Goal: Find specific page/section: Find specific page/section

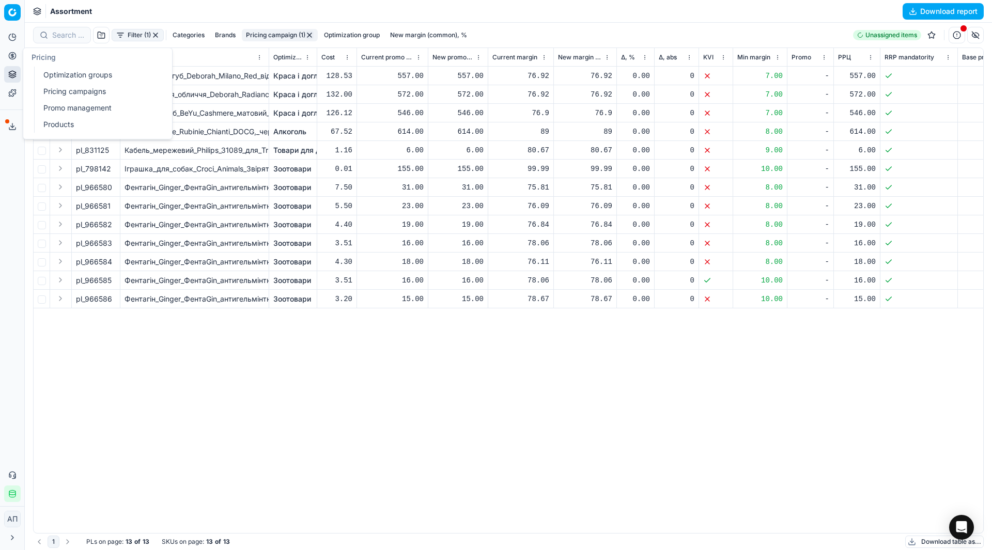
click at [46, 73] on link "Optimization groups" at bounding box center [99, 75] width 120 height 14
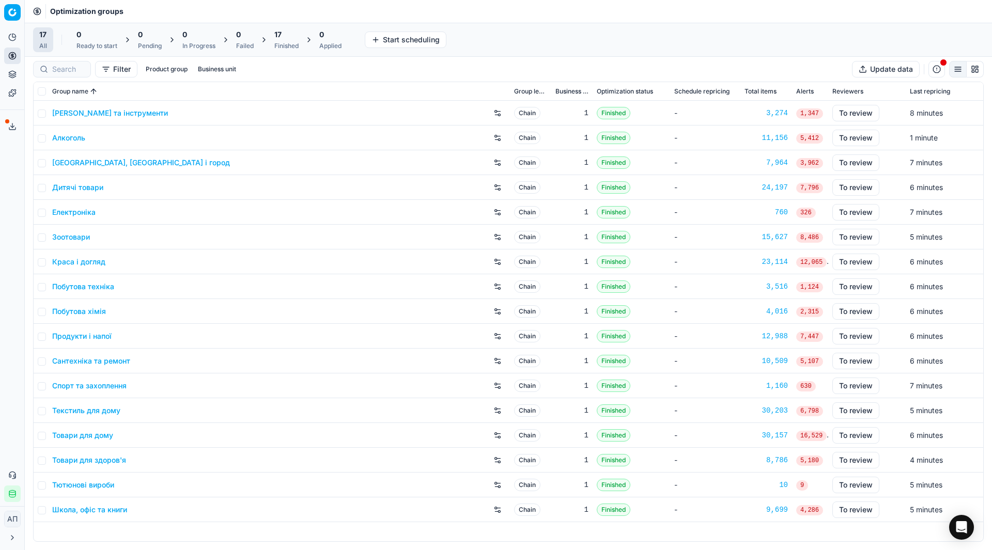
click at [0, 208] on div "Analytics Pricing Product portfolio Templates Export service 28 Contact support…" at bounding box center [12, 265] width 24 height 481
click at [67, 137] on link "Алкоголь" at bounding box center [68, 138] width 33 height 10
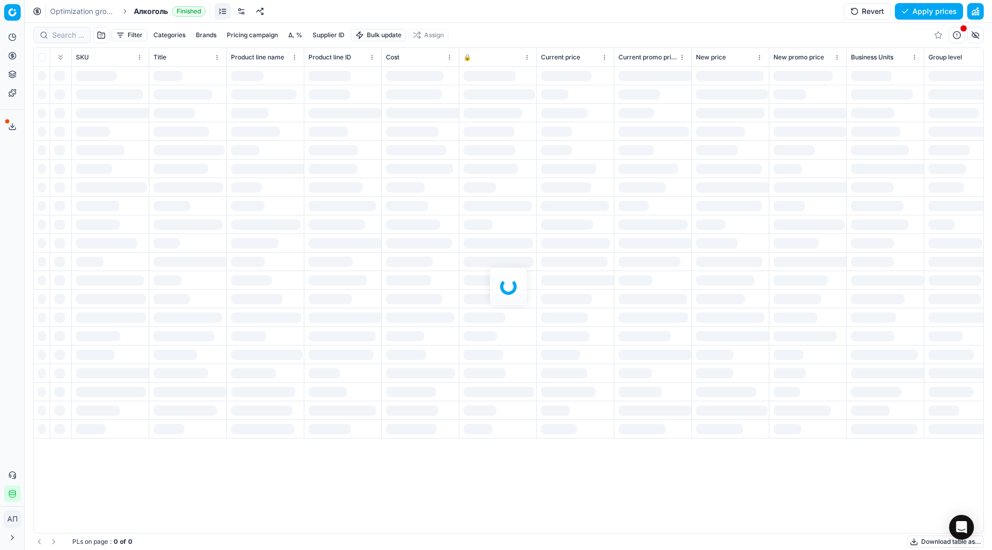
click at [68, 40] on div "Filter Categories Brands Pricing campaign Δ, % Supplier ID Bulk update Assign S…" at bounding box center [508, 286] width 967 height 527
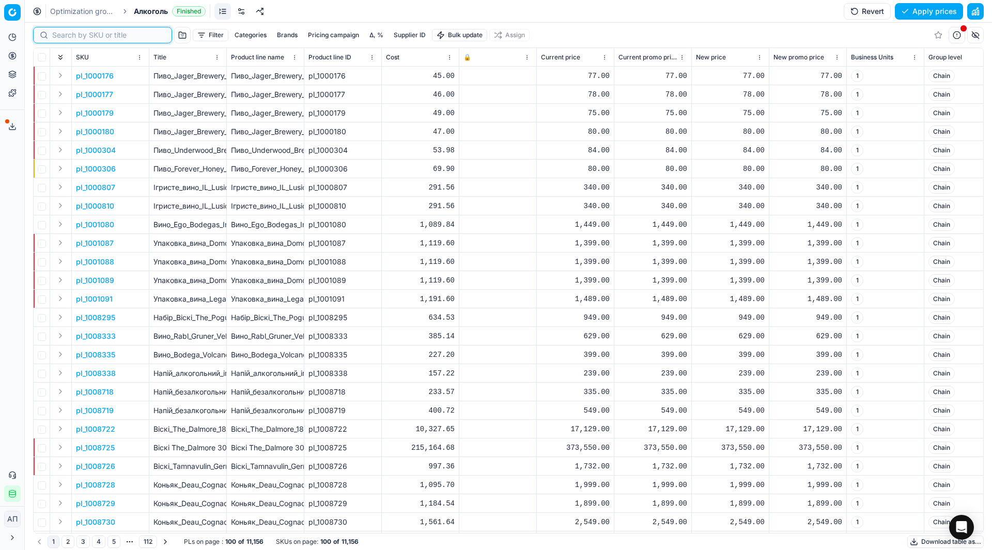
click at [68, 40] on input at bounding box center [108, 35] width 113 height 10
paste input "493536"
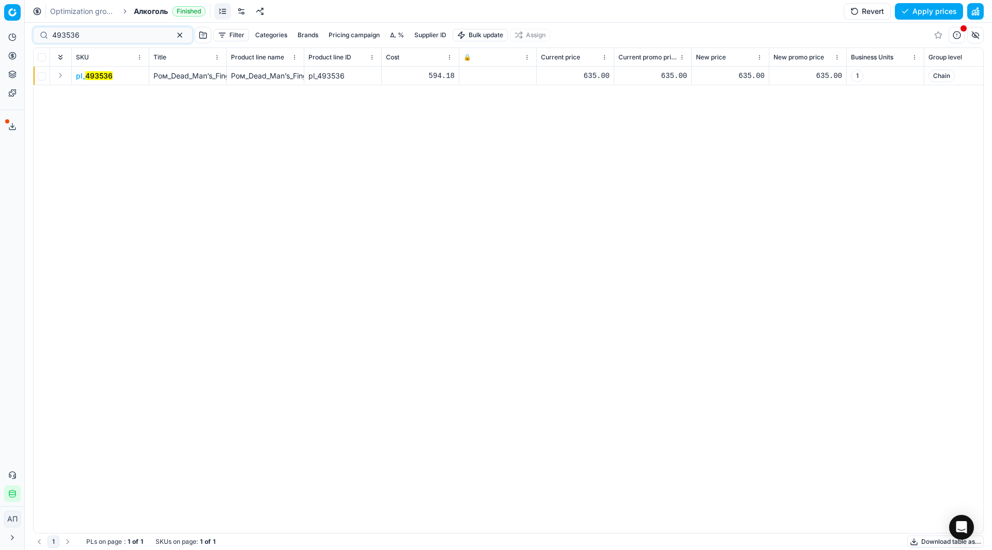
click at [109, 40] on div "493536" at bounding box center [113, 35] width 160 height 17
paste input "493559"
click at [98, 35] on input "493559" at bounding box center [108, 35] width 113 height 10
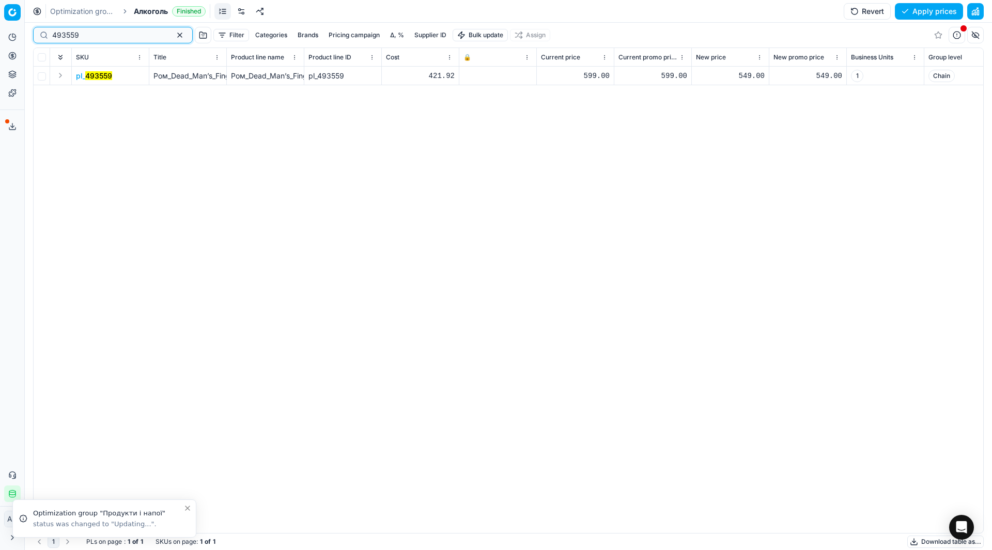
paste input "36"
click at [99, 73] on mark "493536" at bounding box center [98, 75] width 27 height 9
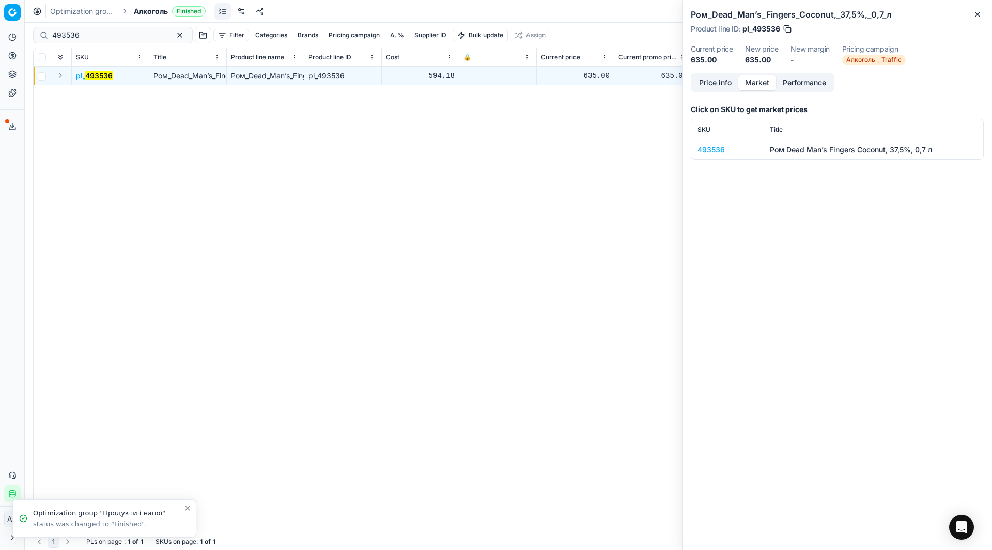
click at [767, 86] on button "Market" at bounding box center [757, 82] width 38 height 15
click at [711, 149] on div "493536" at bounding box center [727, 150] width 60 height 10
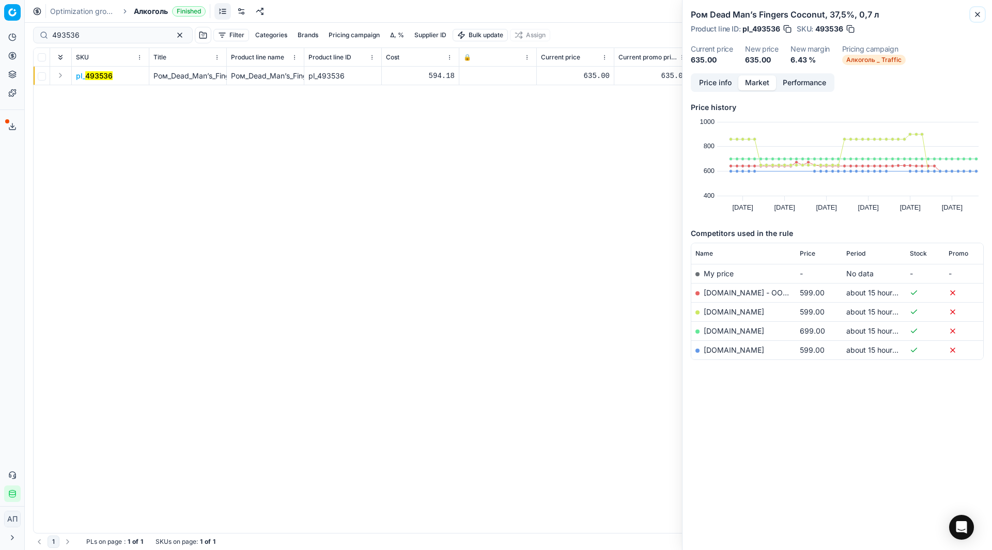
click at [978, 14] on icon "button" at bounding box center [977, 14] width 8 height 8
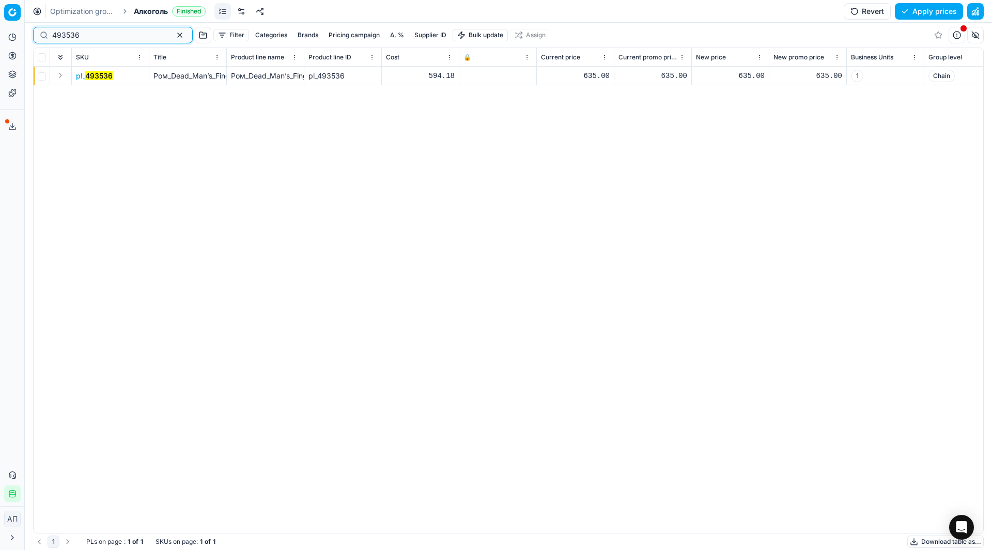
click at [105, 37] on input "493536" at bounding box center [108, 35] width 113 height 10
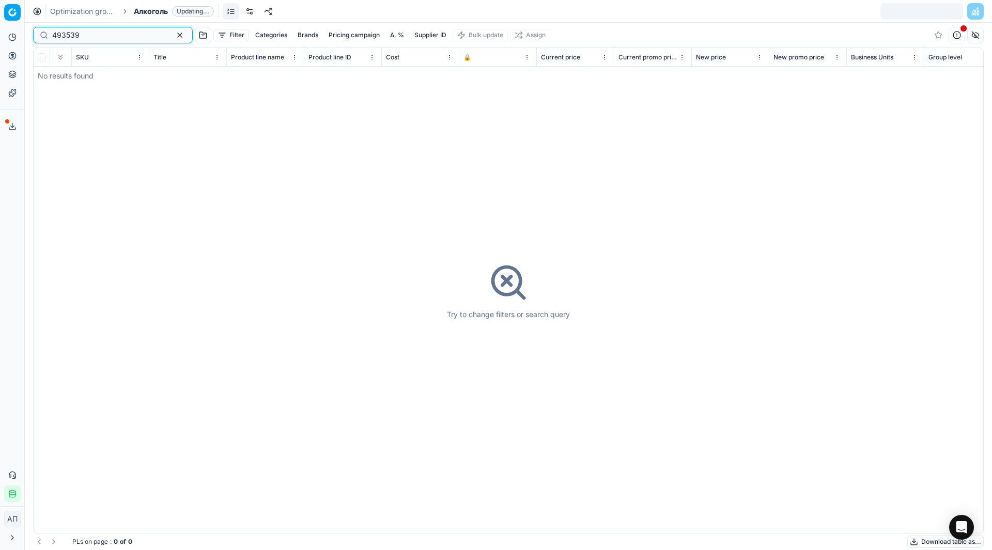
type input "493539"
click at [94, 5] on div "Optimization groups Алкоголь Updating..." at bounding box center [508, 11] width 967 height 23
click at [95, 7] on link "Optimization groups" at bounding box center [83, 11] width 66 height 10
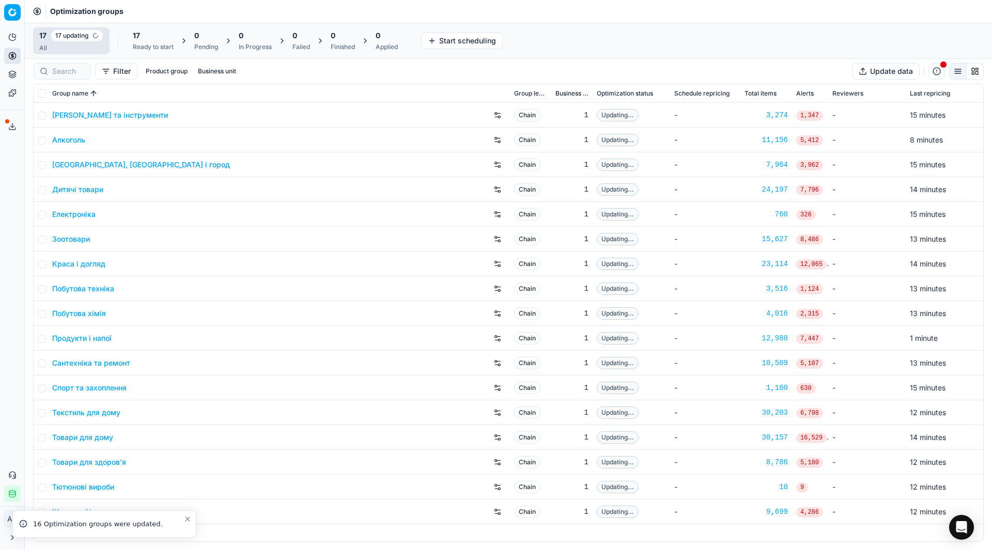
click at [7, 185] on div "Analytics Pricing Product portfolio Templates Export service 28 Contact support…" at bounding box center [12, 265] width 24 height 481
